Goal: Book appointment/travel/reservation

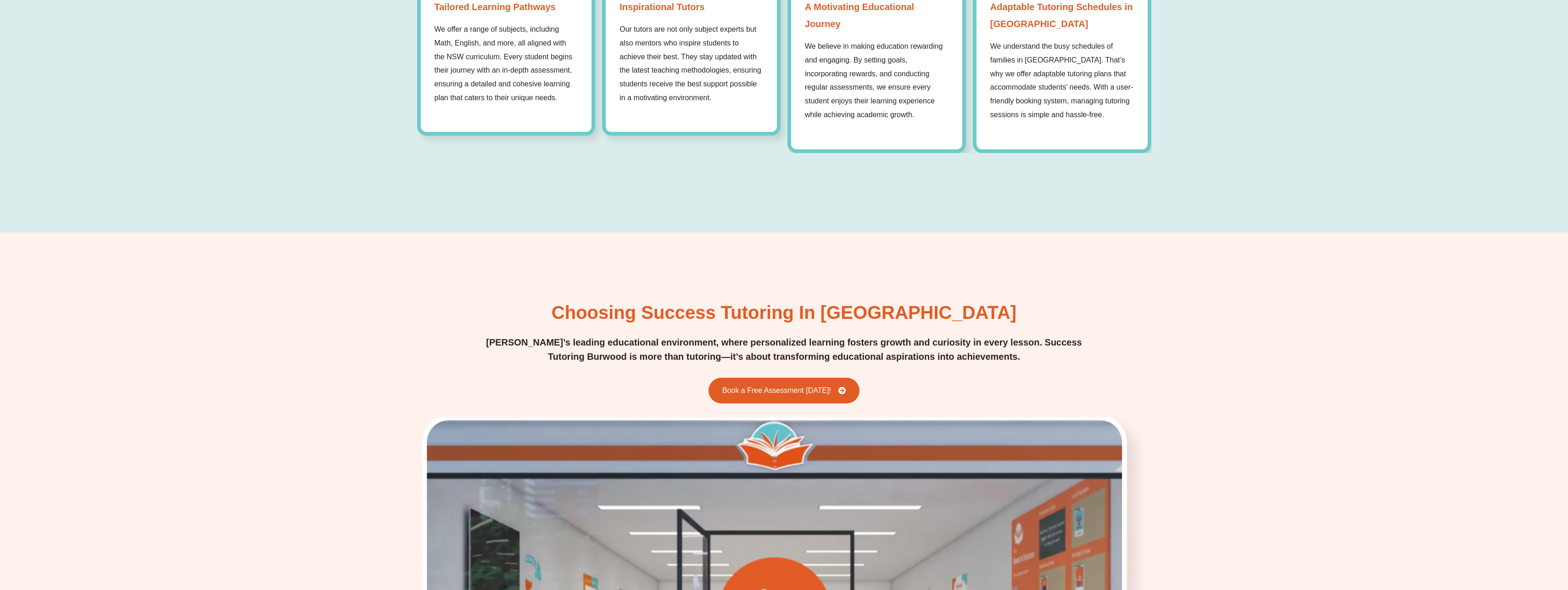
scroll to position [1240, 0]
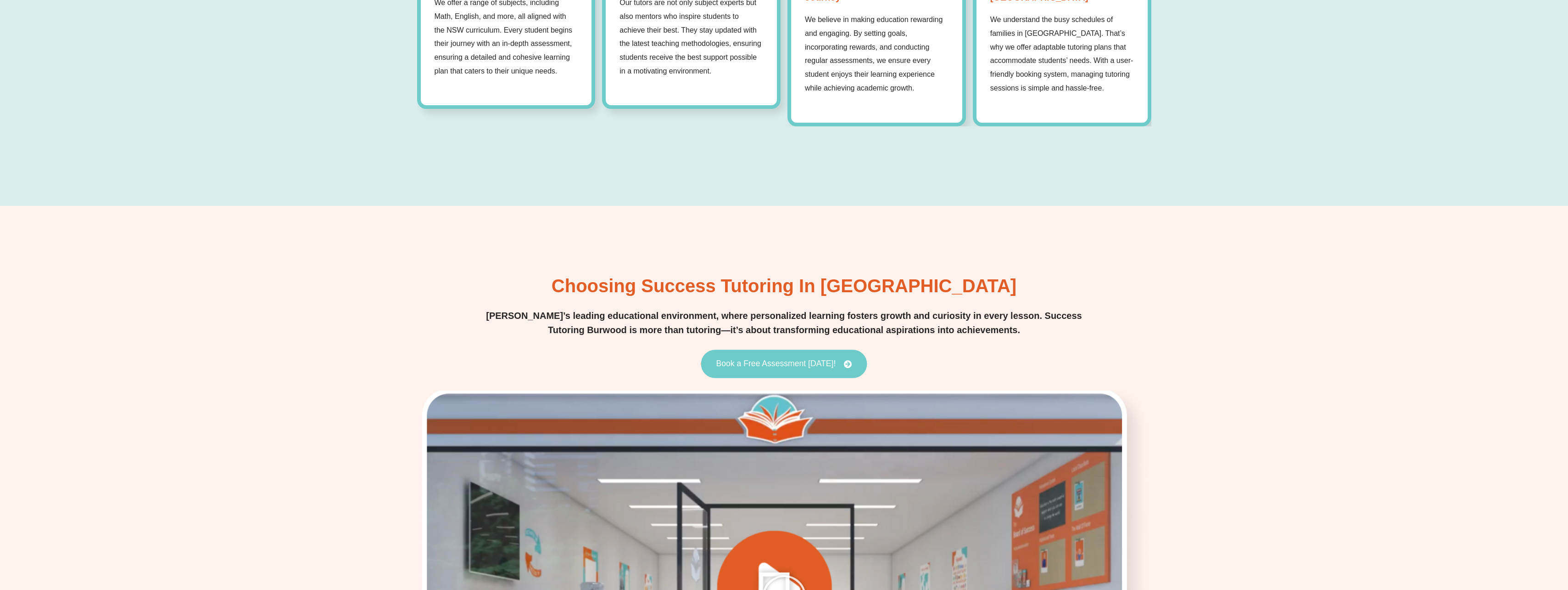
click at [777, 355] on link "Book a Free Assessment [DATE]!" at bounding box center [784, 364] width 166 height 28
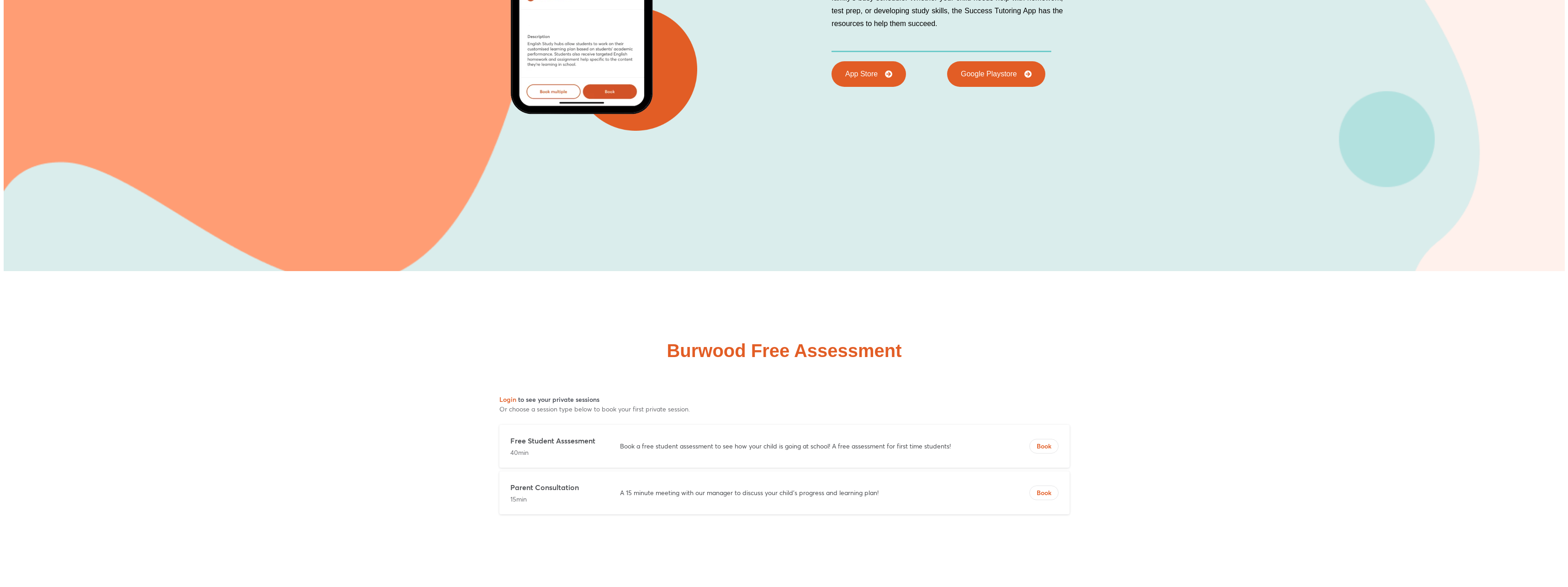
scroll to position [6030, 0]
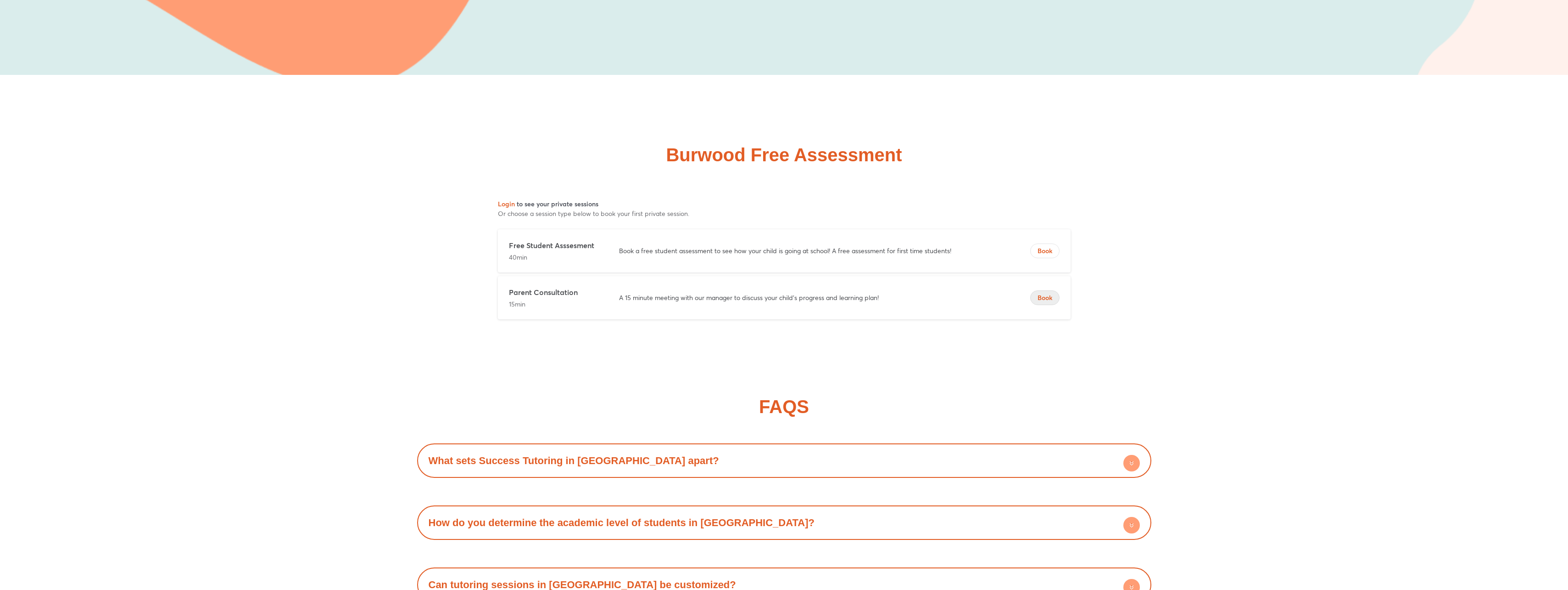
click at [1041, 293] on span "Book" at bounding box center [1045, 297] width 28 height 9
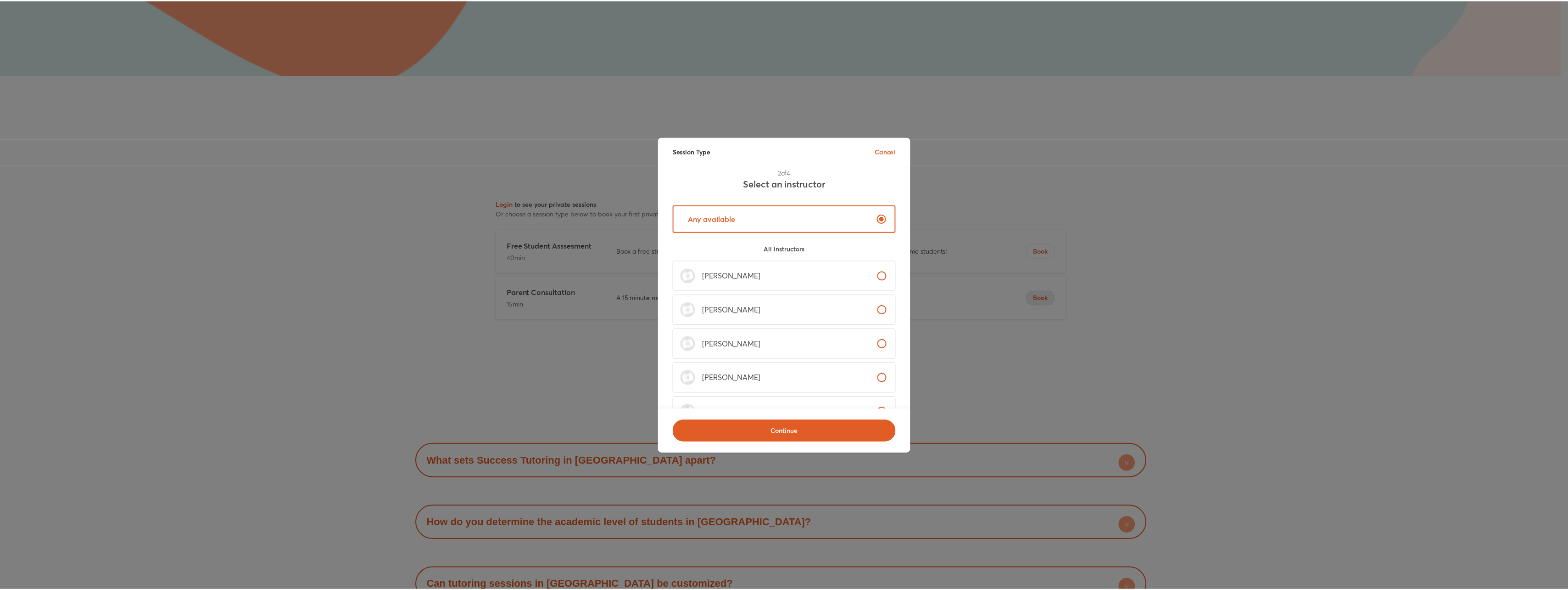
scroll to position [0, 0]
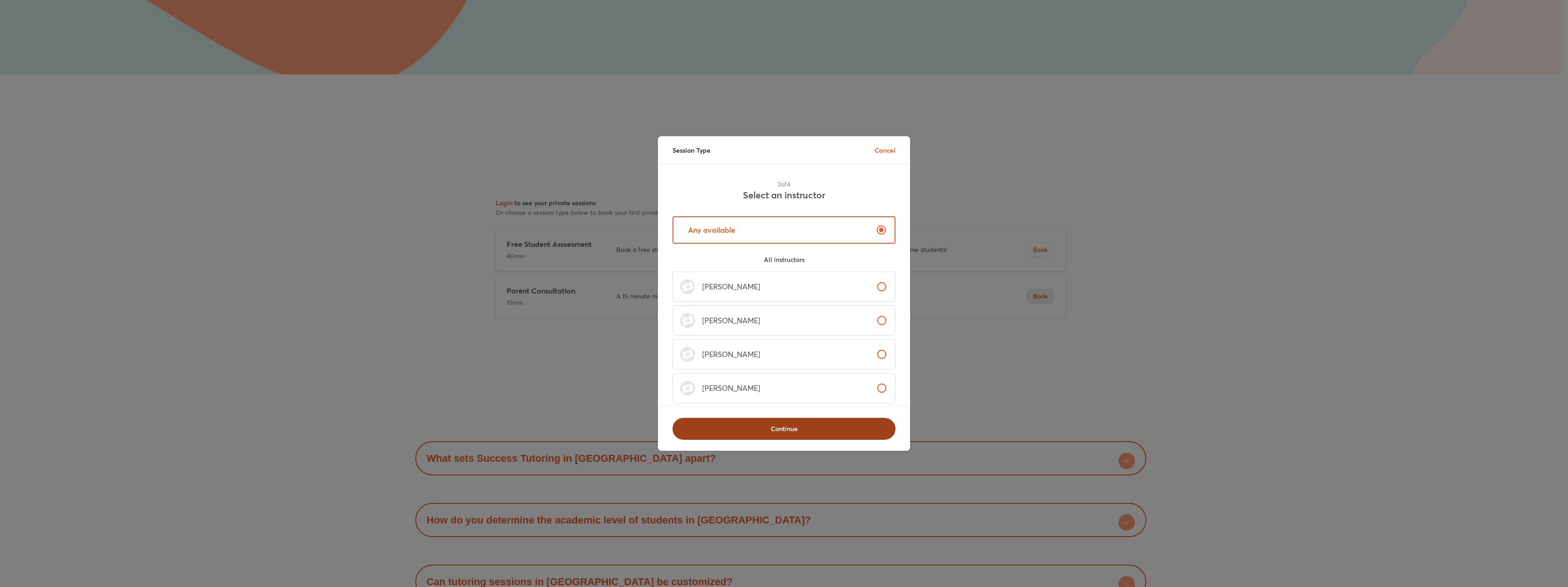
click at [830, 424] on span "Continue" at bounding box center [784, 429] width 199 height 9
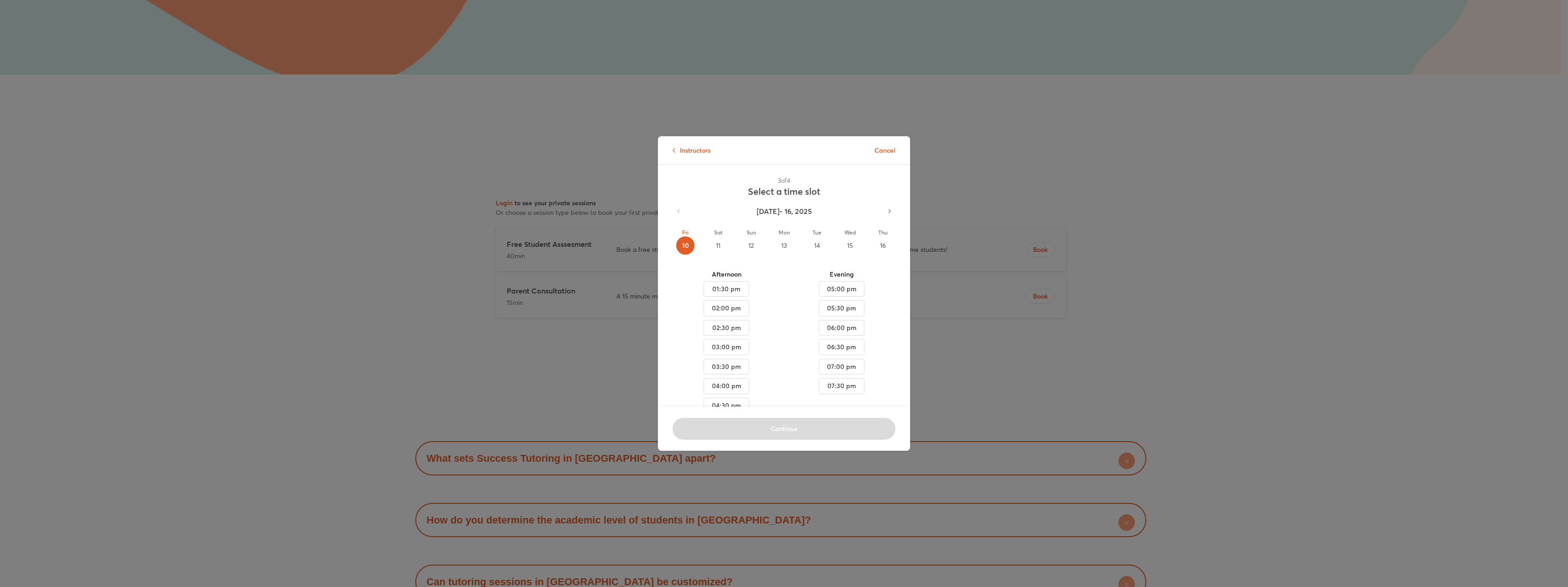
click at [888, 211] on icon "button" at bounding box center [889, 211] width 3 height 4
click at [885, 209] on icon "button" at bounding box center [889, 211] width 8 height 8
click at [881, 152] on p "Cancel" at bounding box center [884, 150] width 21 height 9
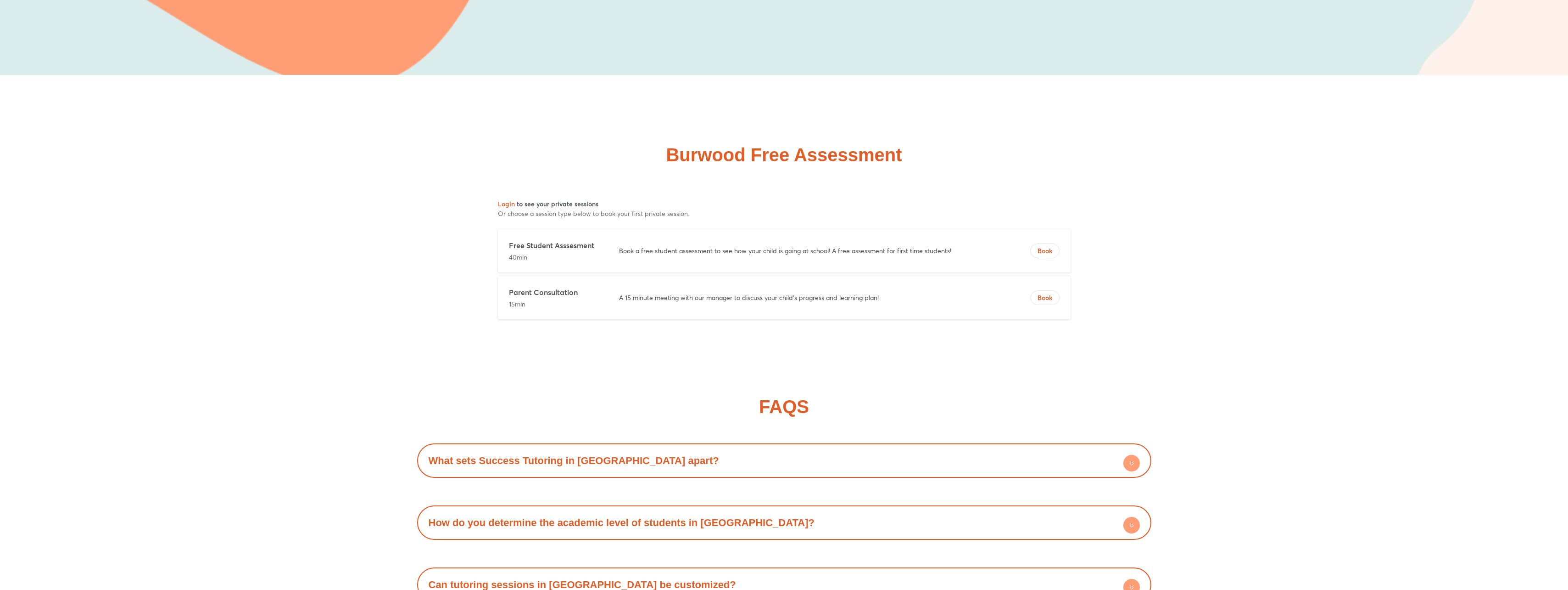
drag, startPoint x: 619, startPoint y: 303, endPoint x: 614, endPoint y: 356, distance: 53.2
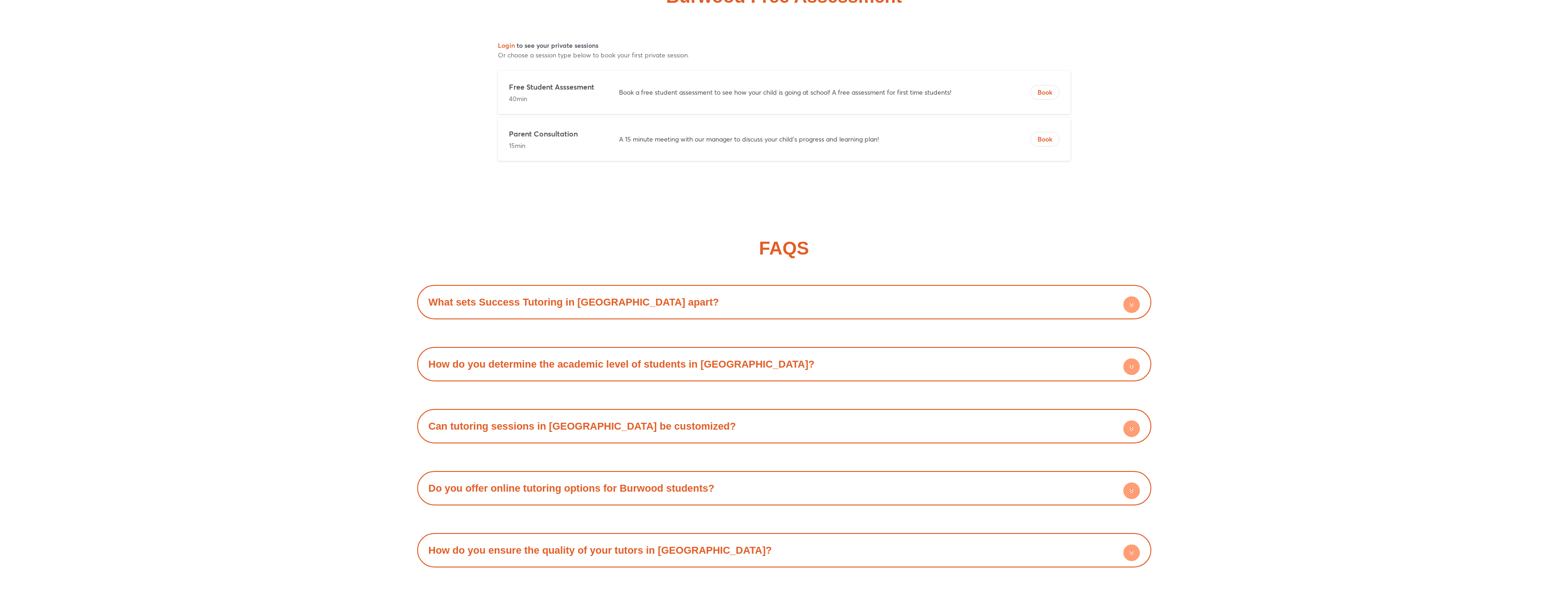
scroll to position [6244, 0]
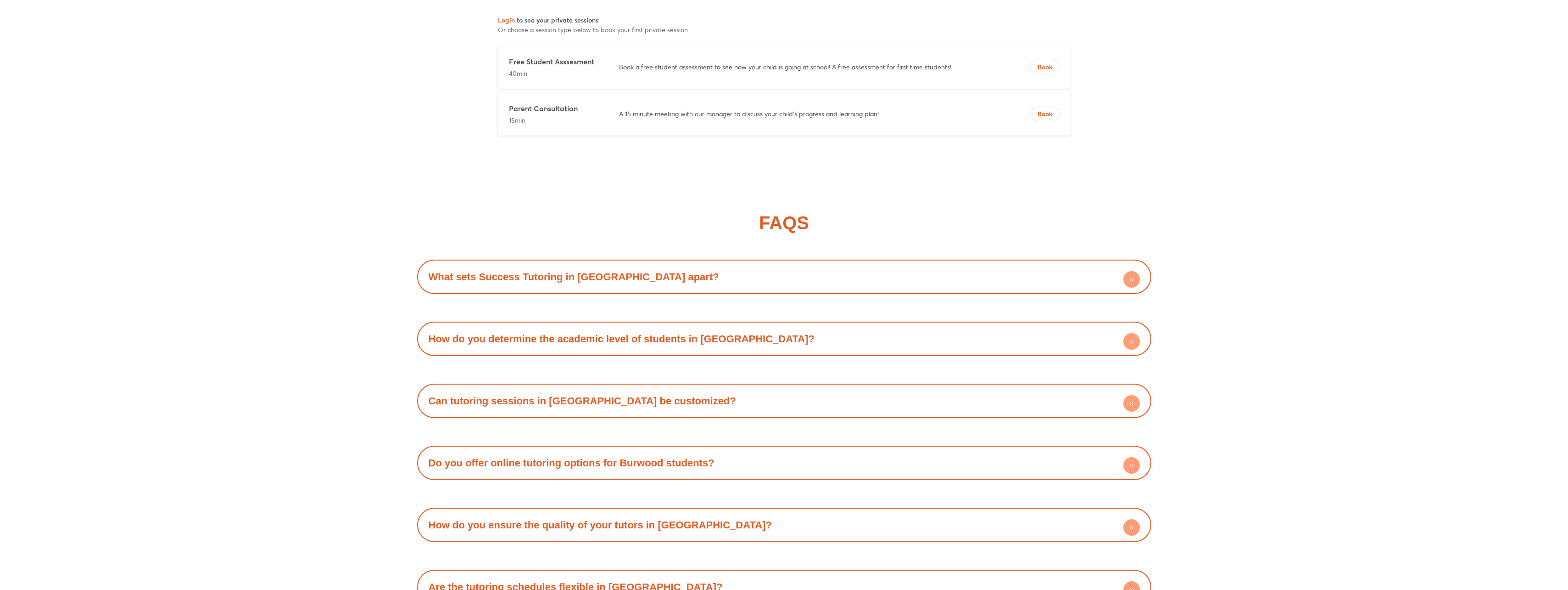
click at [642, 333] on link "How do you determine the academic level of students in [GEOGRAPHIC_DATA]?" at bounding box center [621, 338] width 386 height 11
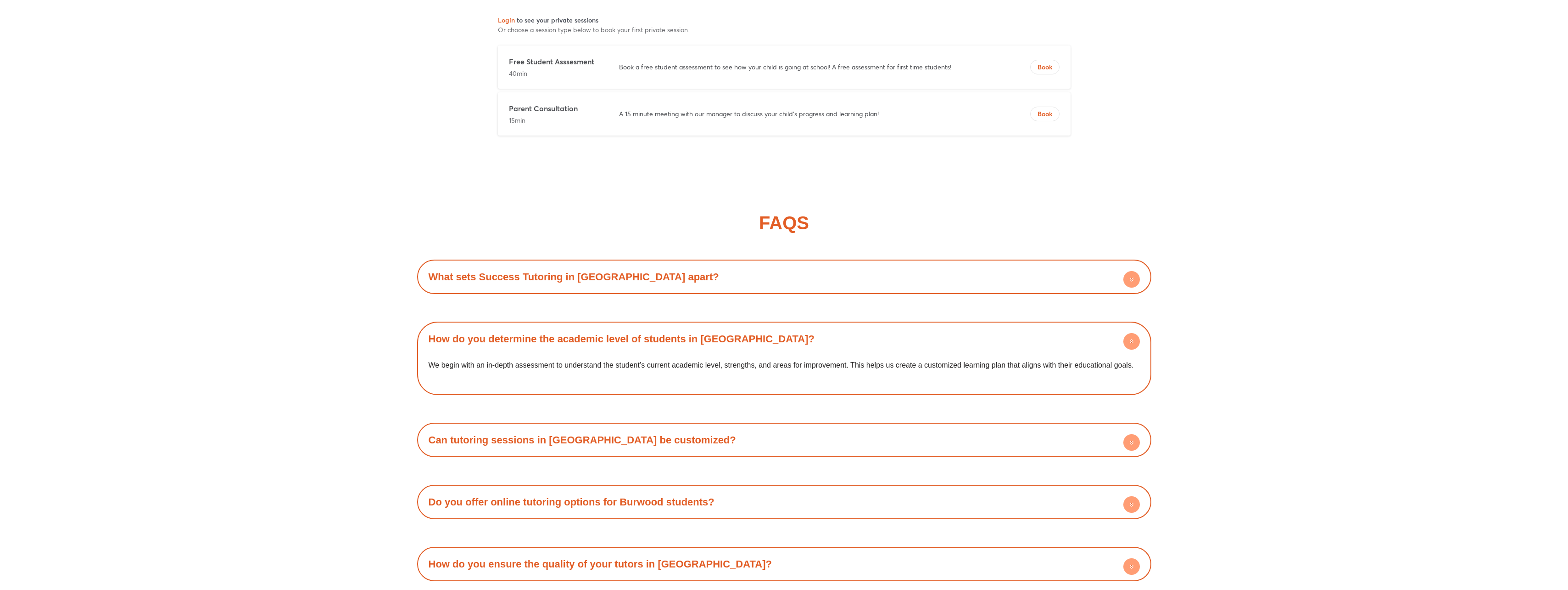
click at [630, 434] on link "Can tutoring sessions in [GEOGRAPHIC_DATA] be customized?" at bounding box center [582, 439] width 307 height 11
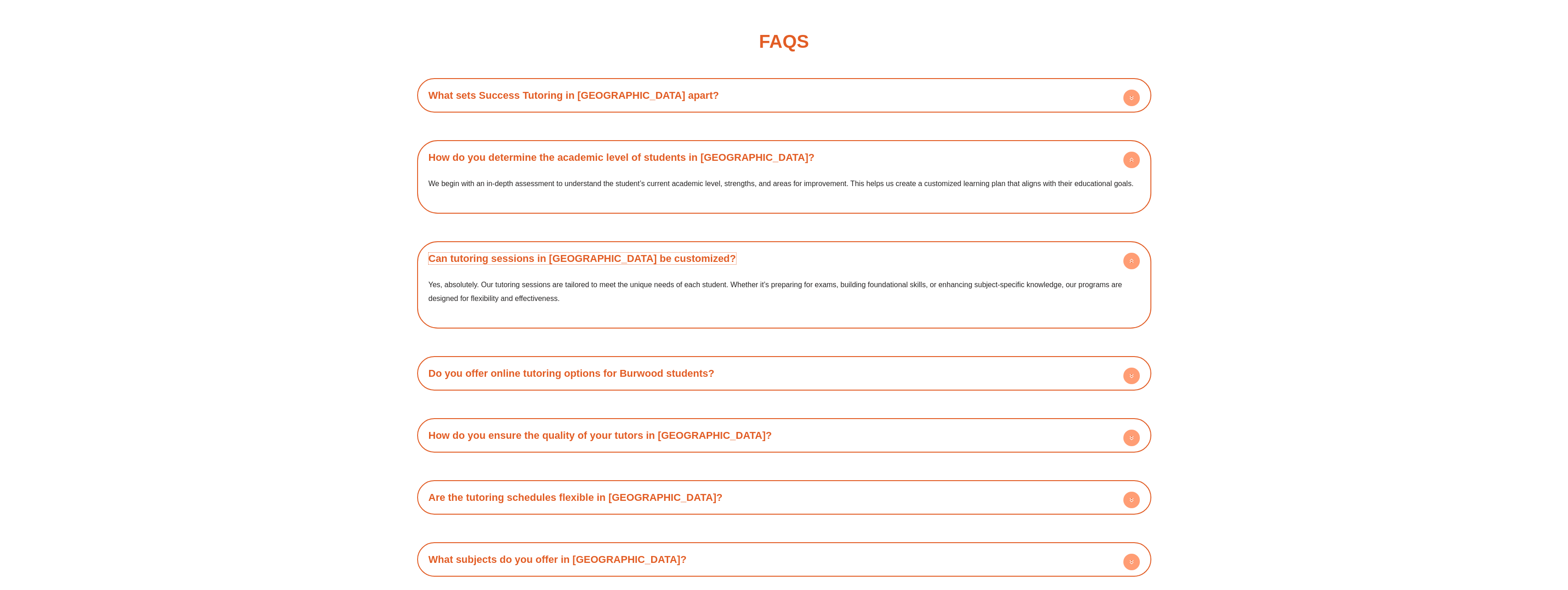
scroll to position [6428, 0]
click at [632, 427] on link "How do you ensure the quality of your tutors in [GEOGRAPHIC_DATA]?" at bounding box center [600, 433] width 343 height 11
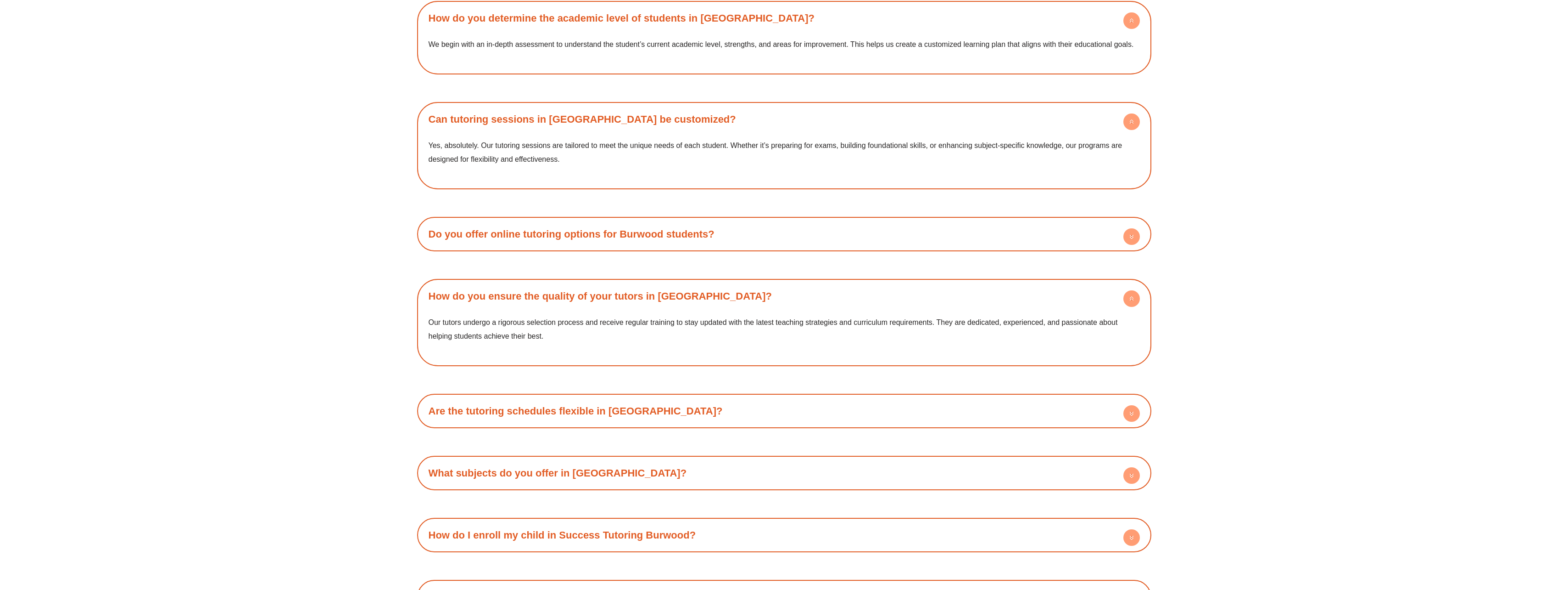
scroll to position [6566, 0]
click at [633, 397] on div "Are the tutoring schedules flexible in [GEOGRAPHIC_DATA]?" at bounding box center [784, 410] width 725 height 25
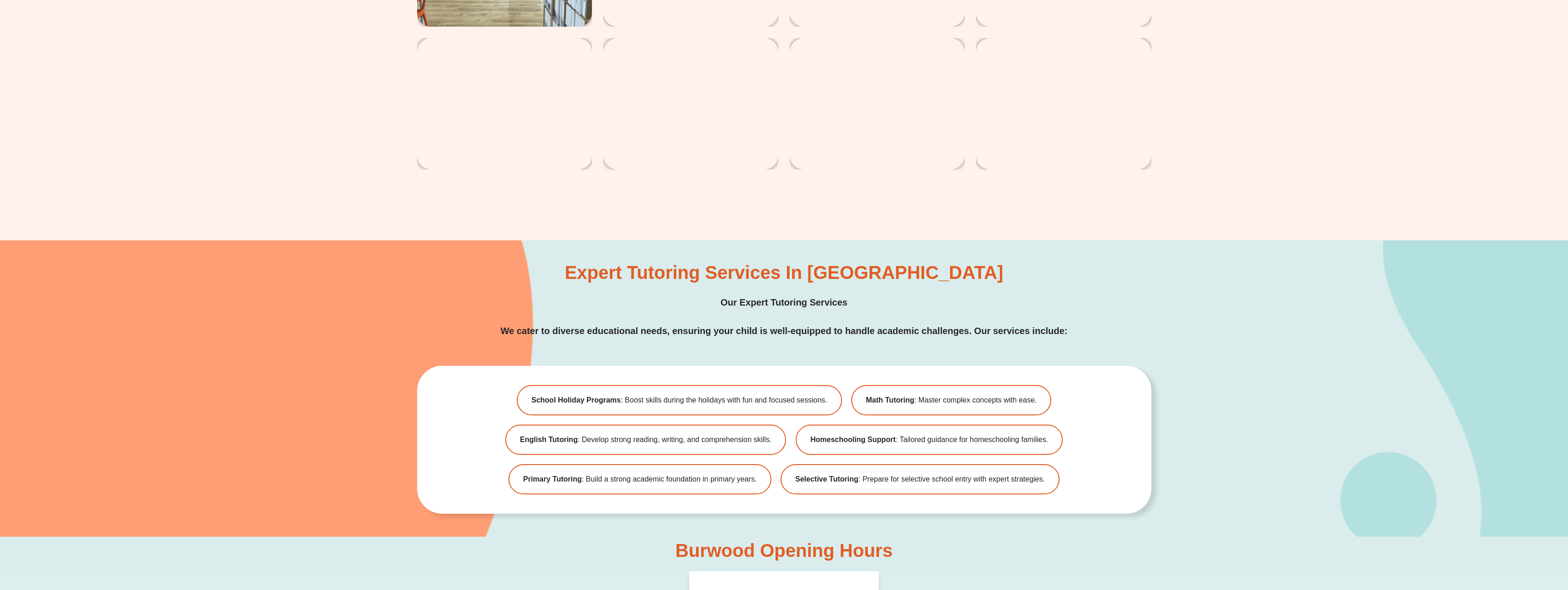
scroll to position [2249, 0]
